Goal: Register for event/course

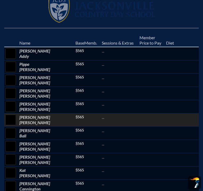
scroll to position [248, 0]
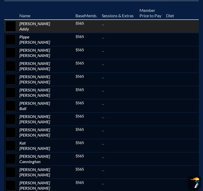
click at [17, 28] on input "checkbox" at bounding box center [10, 26] width 13 height 13
checkbox input "true"
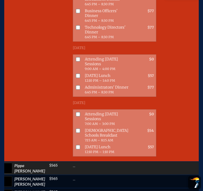
scroll to position [467, 1]
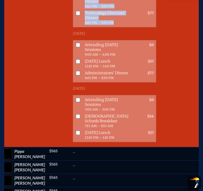
drag, startPoint x: 51, startPoint y: 15, endPoint x: 88, endPoint y: 34, distance: 41.3
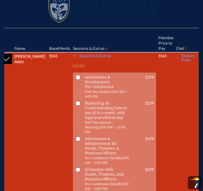
scroll to position [267, 1]
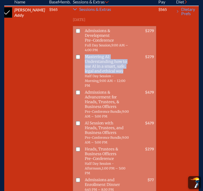
drag, startPoint x: 51, startPoint y: 55, endPoint x: 80, endPoint y: 73, distance: 34.6
click at [83, 73] on span "Mastering AI: Understanding how to use AI in a smart, safe, legal and ethical w…" at bounding box center [108, 71] width 50 height 36
copy span "Mastering AI: Understanding how to use AI in a smart, safe, legal and ethical w…"
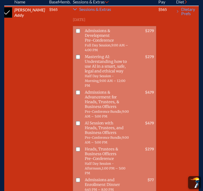
click at [93, 97] on span "Admissions & Advancement for Heads, Trustees, & Business Officers Pre-Conferenc…" at bounding box center [108, 104] width 50 height 31
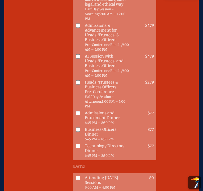
scroll to position [334, 1]
